Goal: Task Accomplishment & Management: Manage account settings

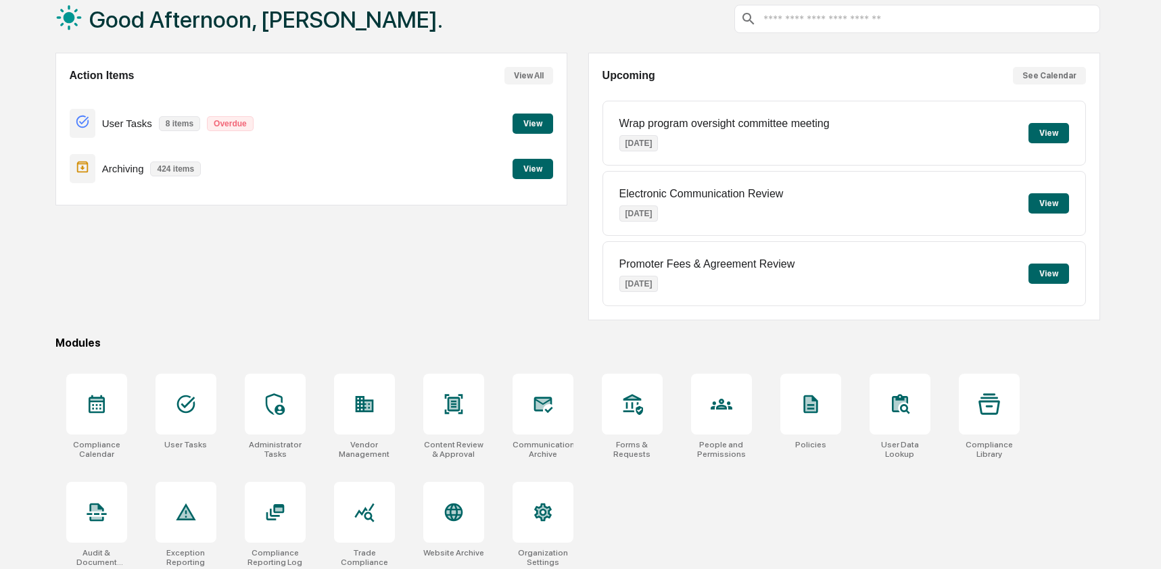
scroll to position [88, 0]
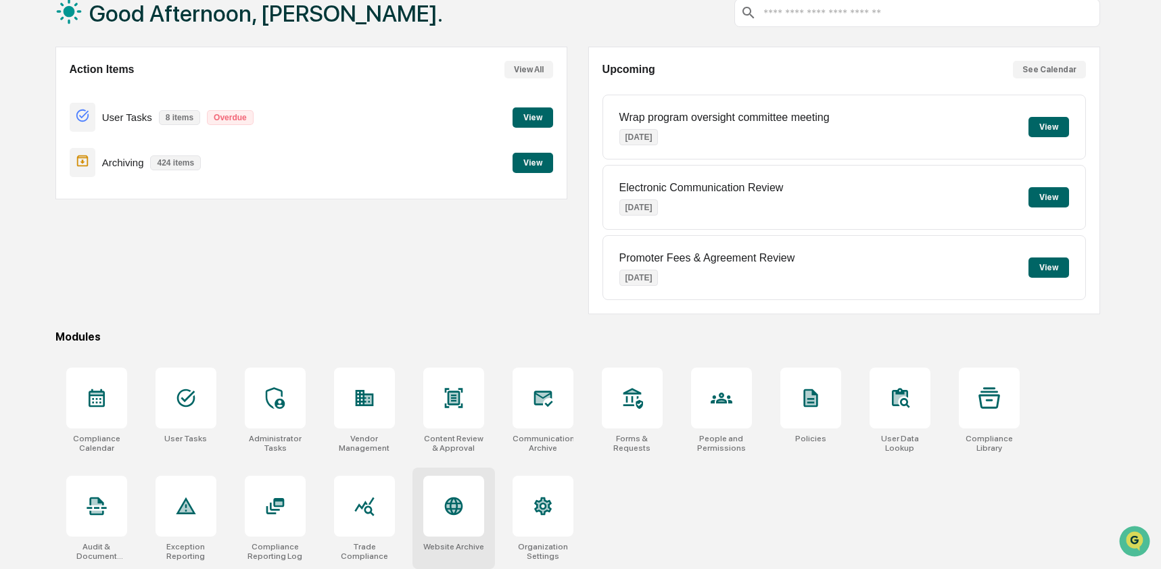
click at [447, 508] on icon at bounding box center [453, 507] width 18 height 18
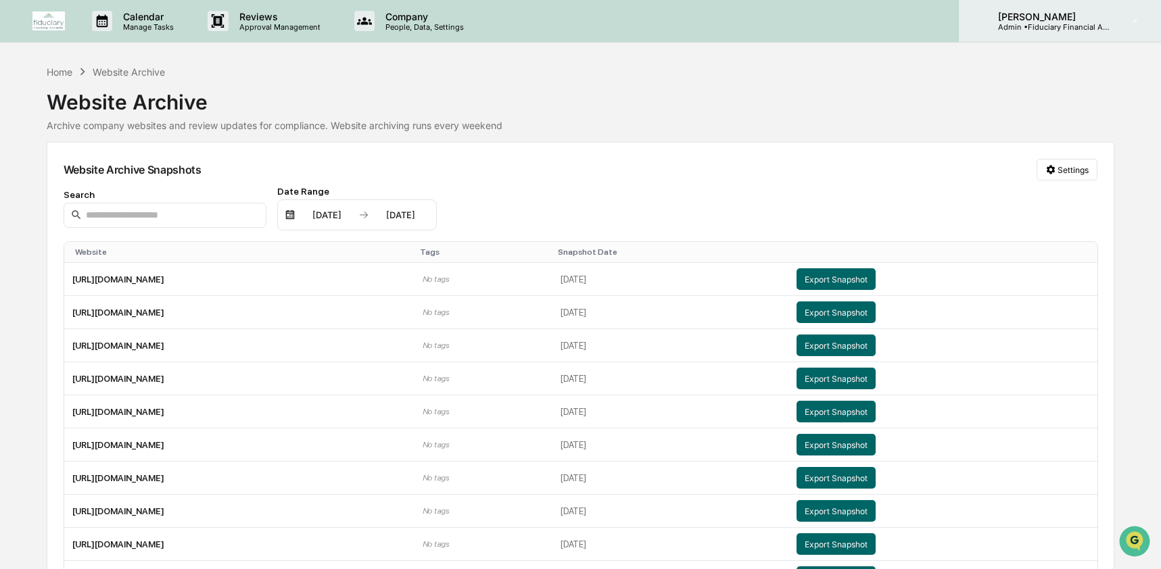
click at [1044, 30] on p "Admin • Fiduciary Financial Advisors" at bounding box center [1050, 26] width 126 height 9
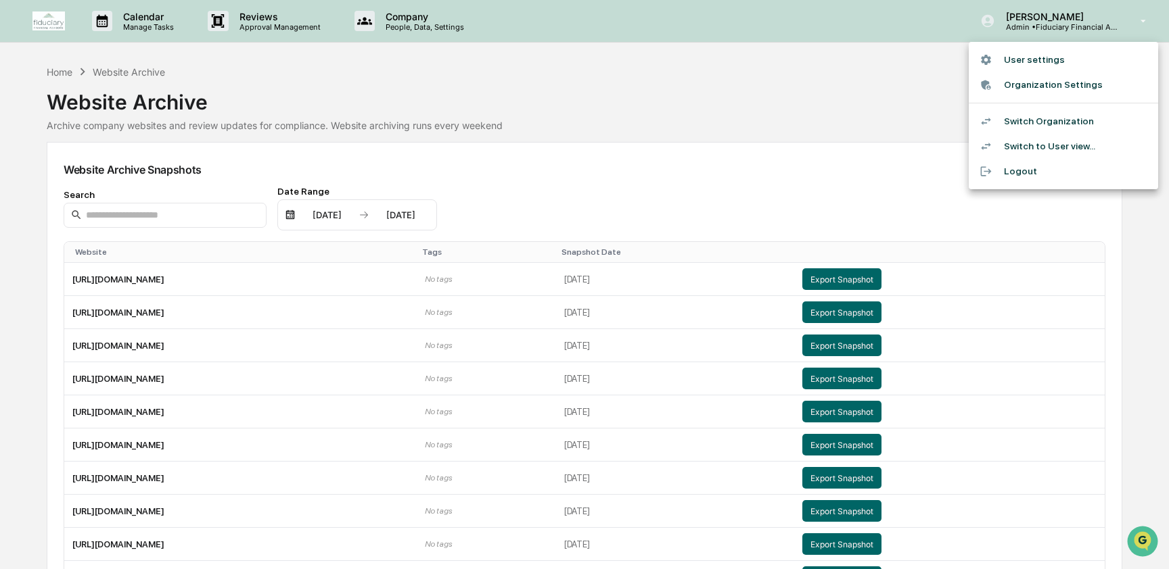
click at [1059, 131] on li "Switch Organization" at bounding box center [1063, 121] width 189 height 25
